Goal: Information Seeking & Learning: Learn about a topic

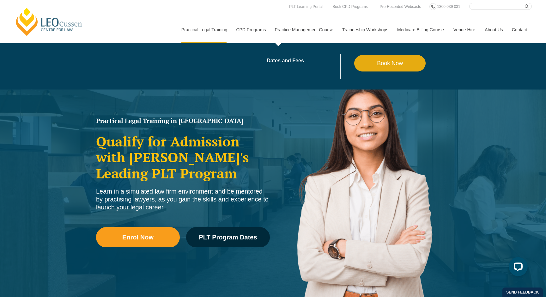
click at [289, 31] on link "Practice Management Course" at bounding box center [303, 29] width 67 height 27
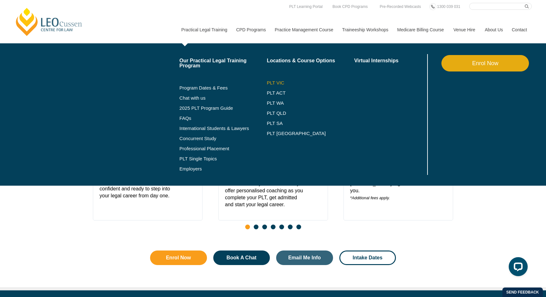
click at [267, 83] on link "PLT VIC" at bounding box center [311, 82] width 88 height 5
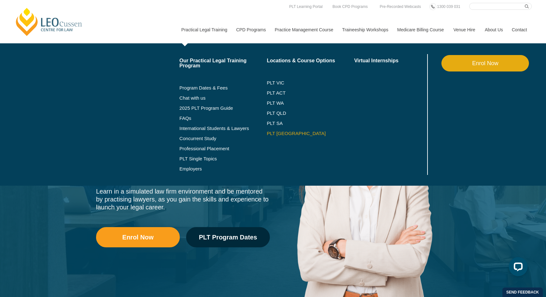
click at [276, 131] on link "PLT [GEOGRAPHIC_DATA]" at bounding box center [311, 133] width 88 height 5
click at [180, 170] on link "Employers" at bounding box center [223, 168] width 88 height 5
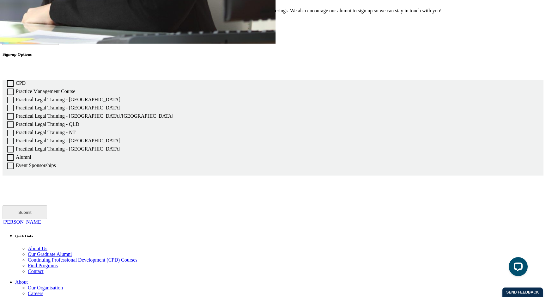
scroll to position [1474, 0]
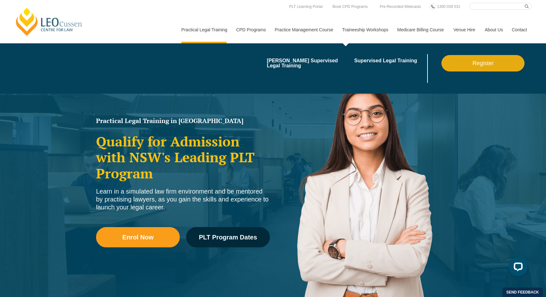
click at [362, 32] on link "Traineeship Workshops" at bounding box center [364, 29] width 55 height 27
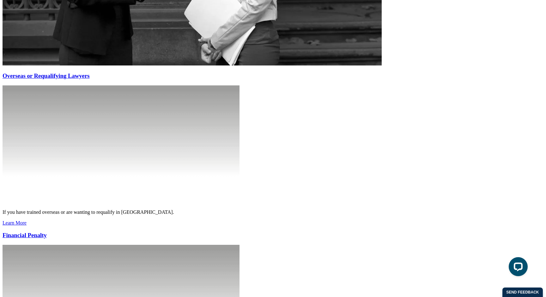
scroll to position [1575, 0]
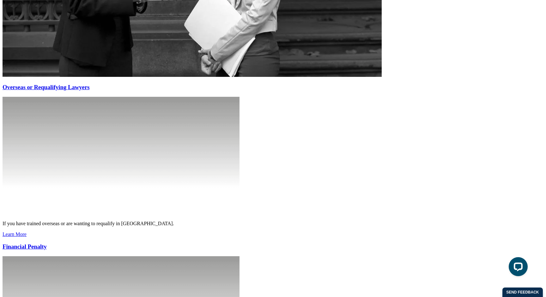
click at [68, 91] on h3 "Overseas or Requalifying Lawyers" at bounding box center [93, 87] width 180 height 7
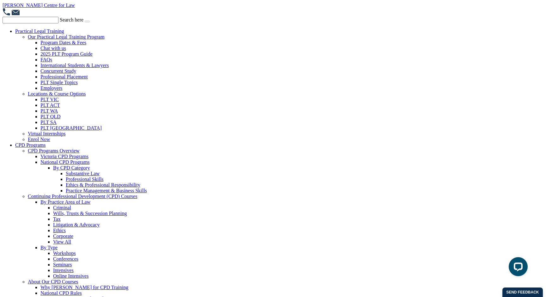
click at [52, 108] on link "PLT ACT" at bounding box center [50, 104] width 20 height 5
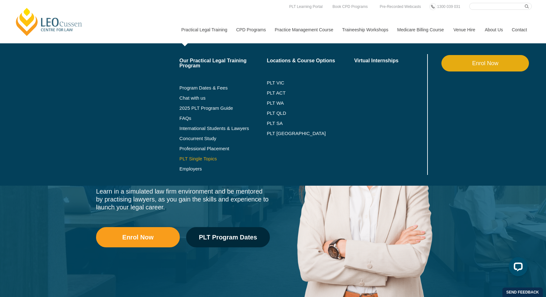
click at [203, 158] on link "PLT Single Topics" at bounding box center [223, 158] width 88 height 5
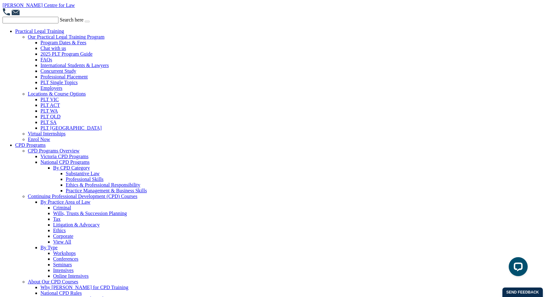
click at [38, 7] on link "[PERSON_NAME] Centre for Law" at bounding box center [39, 5] width 72 height 5
click at [13, 11] on img at bounding box center [15, 12] width 9 height 6
click at [48, 101] on link "PLT VIC" at bounding box center [49, 99] width 18 height 5
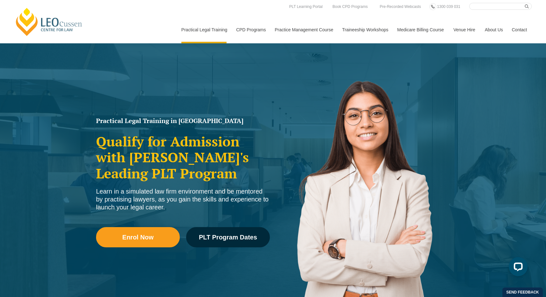
click at [58, 34] on link "[PERSON_NAME] Centre for Law" at bounding box center [49, 22] width 70 height 30
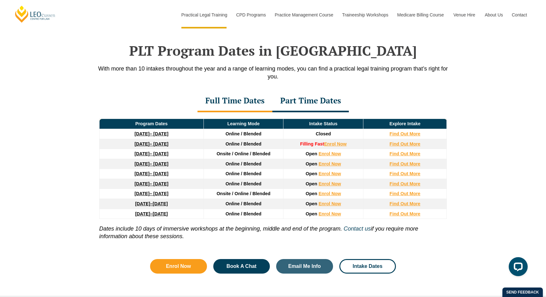
scroll to position [825, 0]
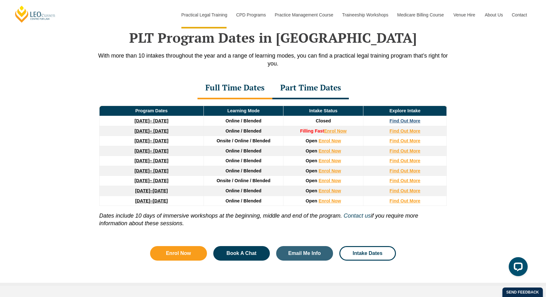
click at [405, 122] on strong "Find Out More" at bounding box center [405, 120] width 31 height 5
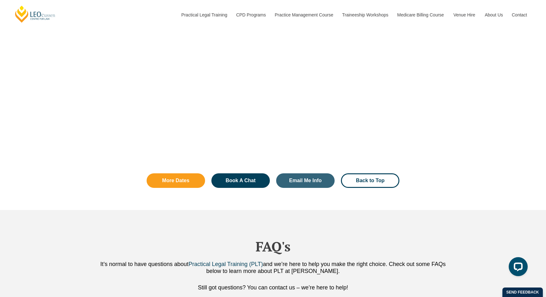
scroll to position [1423, 0]
click at [254, 173] on link "Book A Chat" at bounding box center [240, 180] width 58 height 15
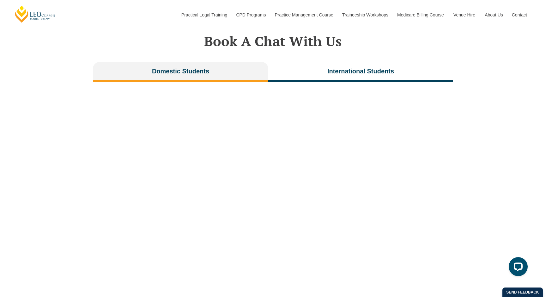
scroll to position [1285, 0]
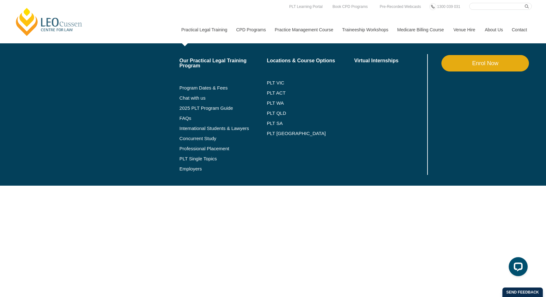
click at [472, 64] on link "Enrol Now" at bounding box center [485, 63] width 88 height 16
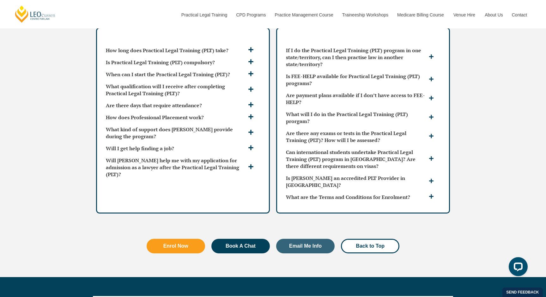
scroll to position [1956, 0]
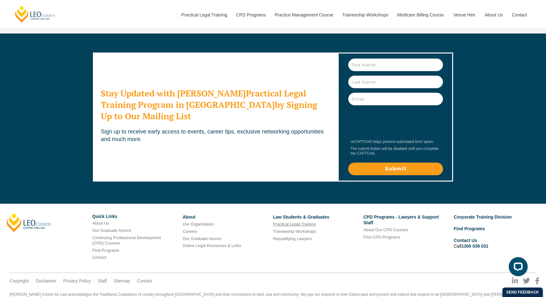
click at [292, 221] on link "Practical Legal Training" at bounding box center [294, 223] width 43 height 5
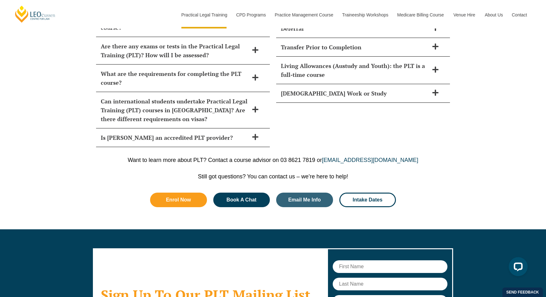
scroll to position [3019, 0]
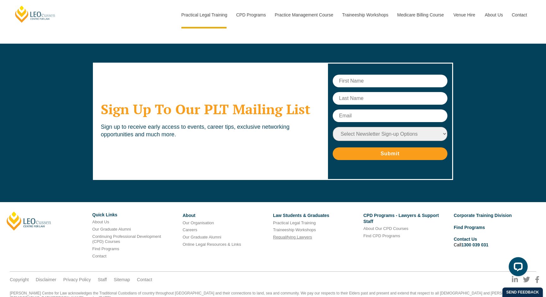
click at [293, 234] on link "Requalifying Lawyers" at bounding box center [292, 236] width 39 height 5
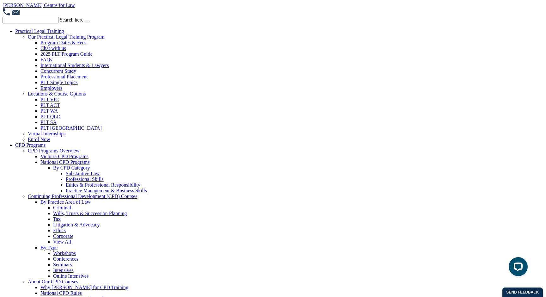
click at [56, 107] on link "PLT ACT" at bounding box center [50, 104] width 20 height 5
